Goal: Navigation & Orientation: Find specific page/section

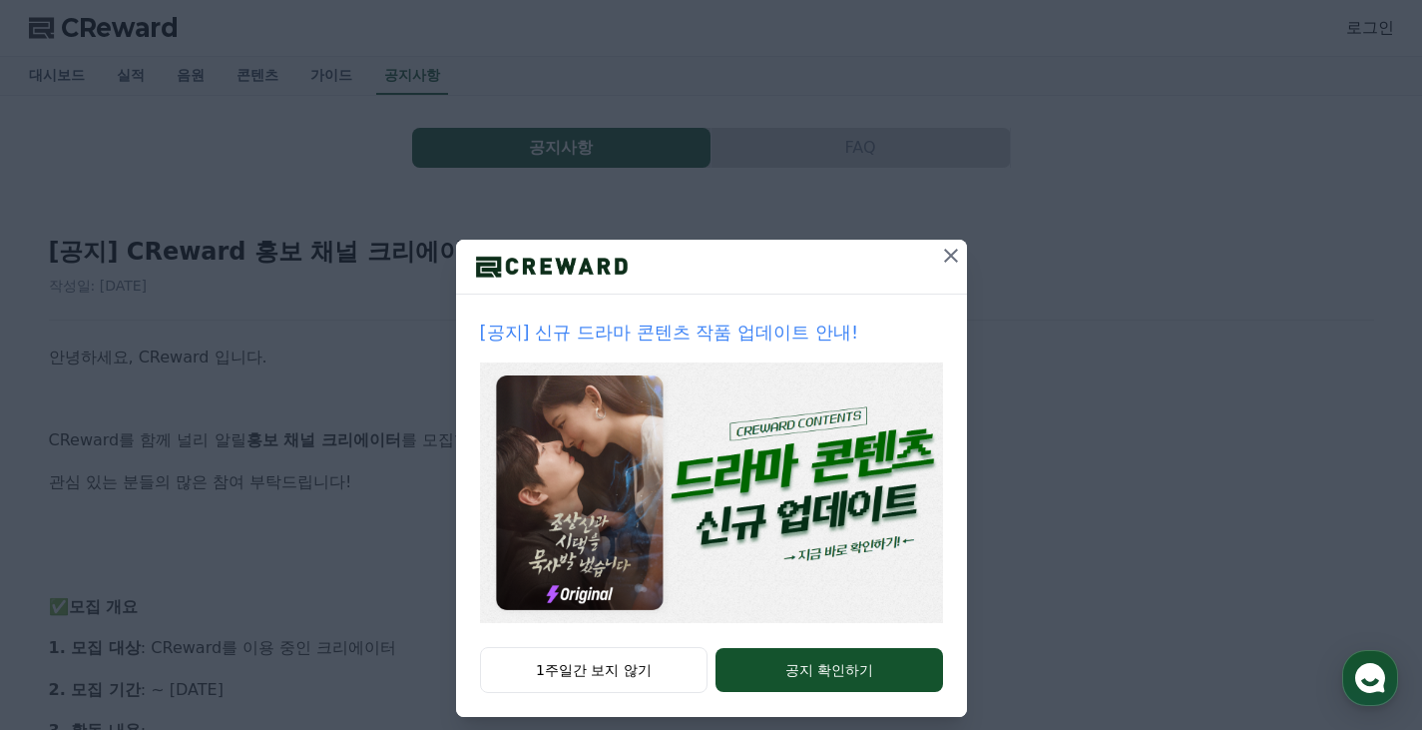
click at [939, 259] on icon at bounding box center [951, 256] width 24 height 24
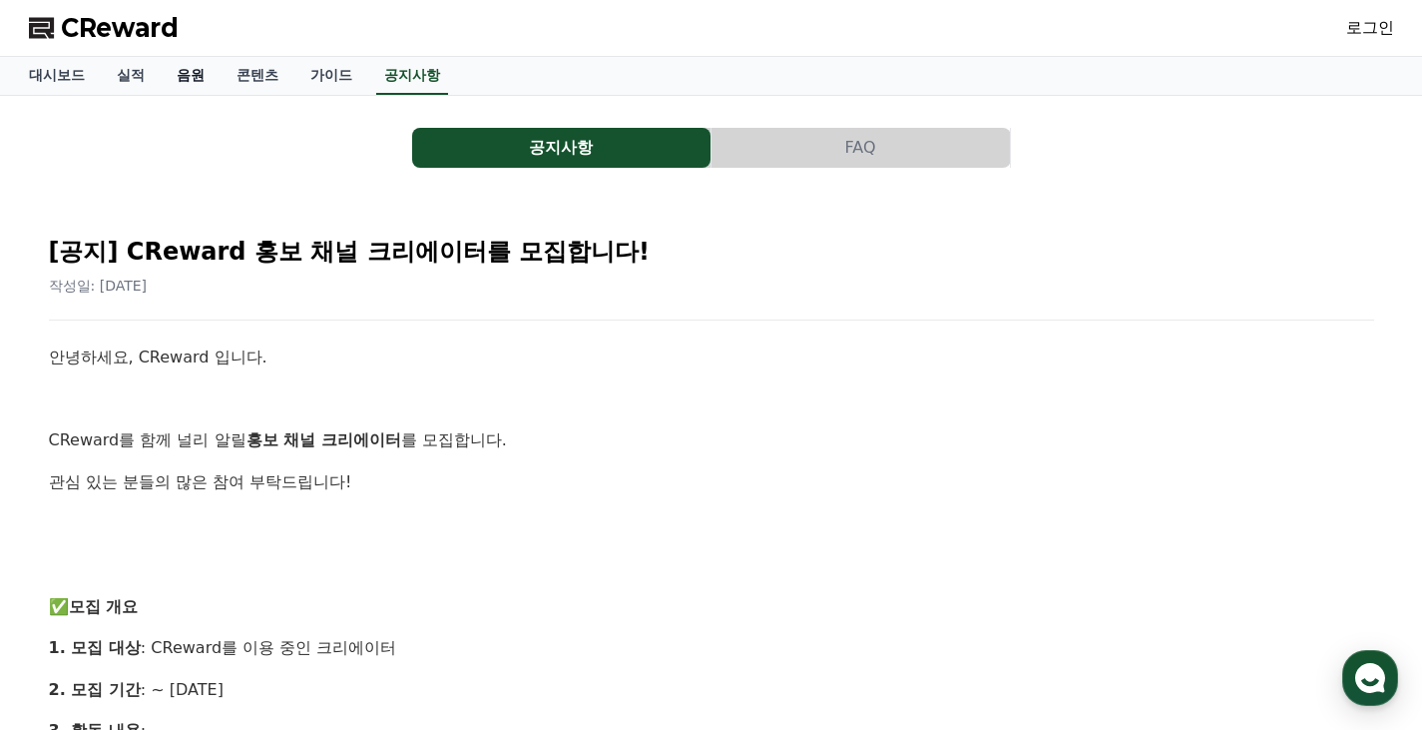
click at [171, 74] on link "음원" at bounding box center [191, 76] width 60 height 38
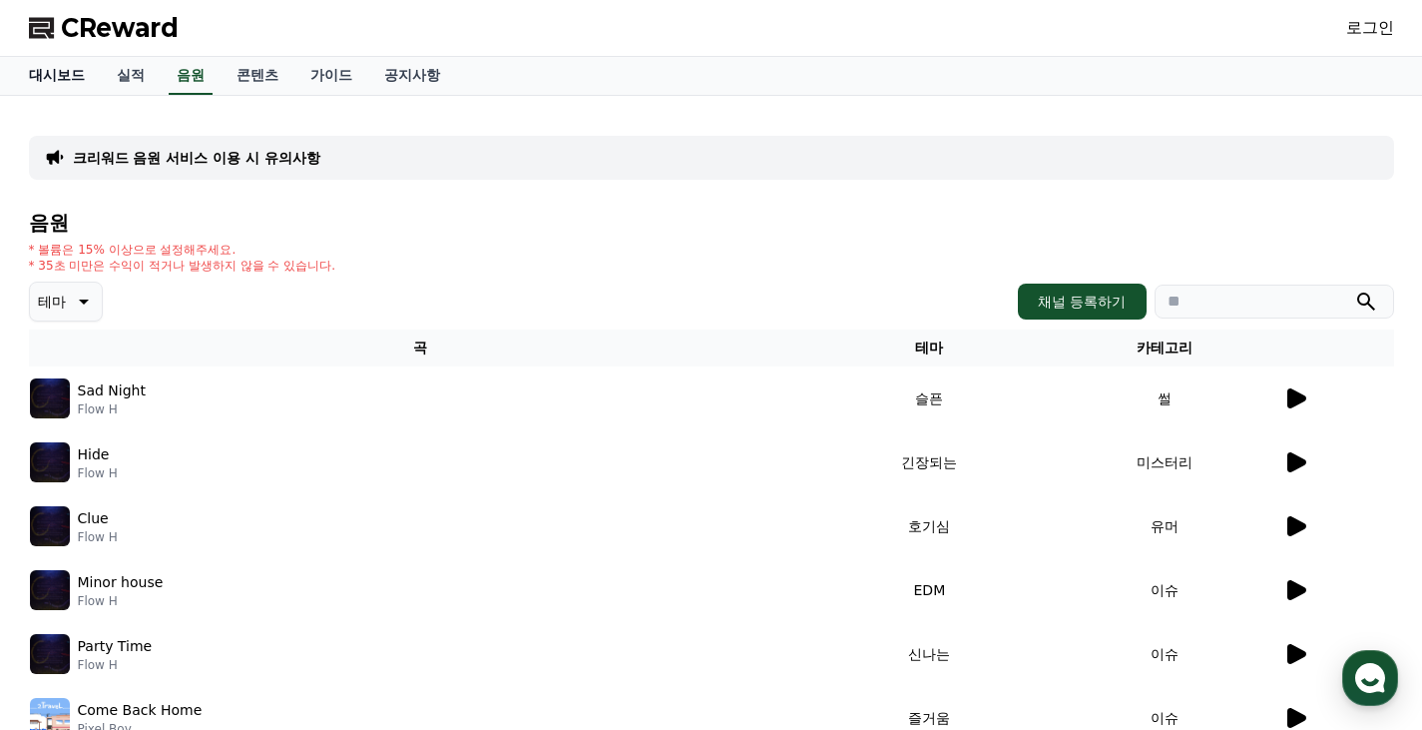
click at [48, 85] on link "대시보드" at bounding box center [57, 76] width 88 height 38
